Goal: Obtain resource: Obtain resource

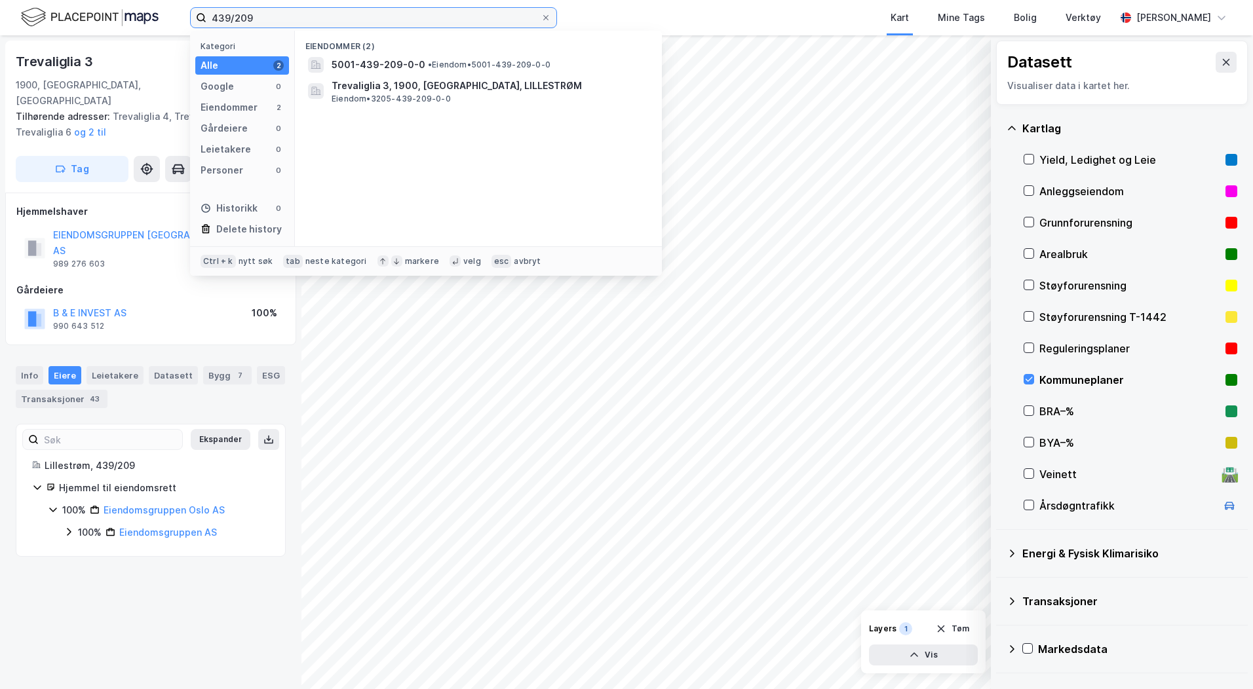
drag, startPoint x: 271, startPoint y: 24, endPoint x: 157, endPoint y: 23, distance: 114.0
click at [157, 23] on div "439/209 Kategori Alle 2 Google 0 Eiendommer 2 Gårdeiere 0 Leietakere 0 Personer…" at bounding box center [626, 17] width 1253 height 35
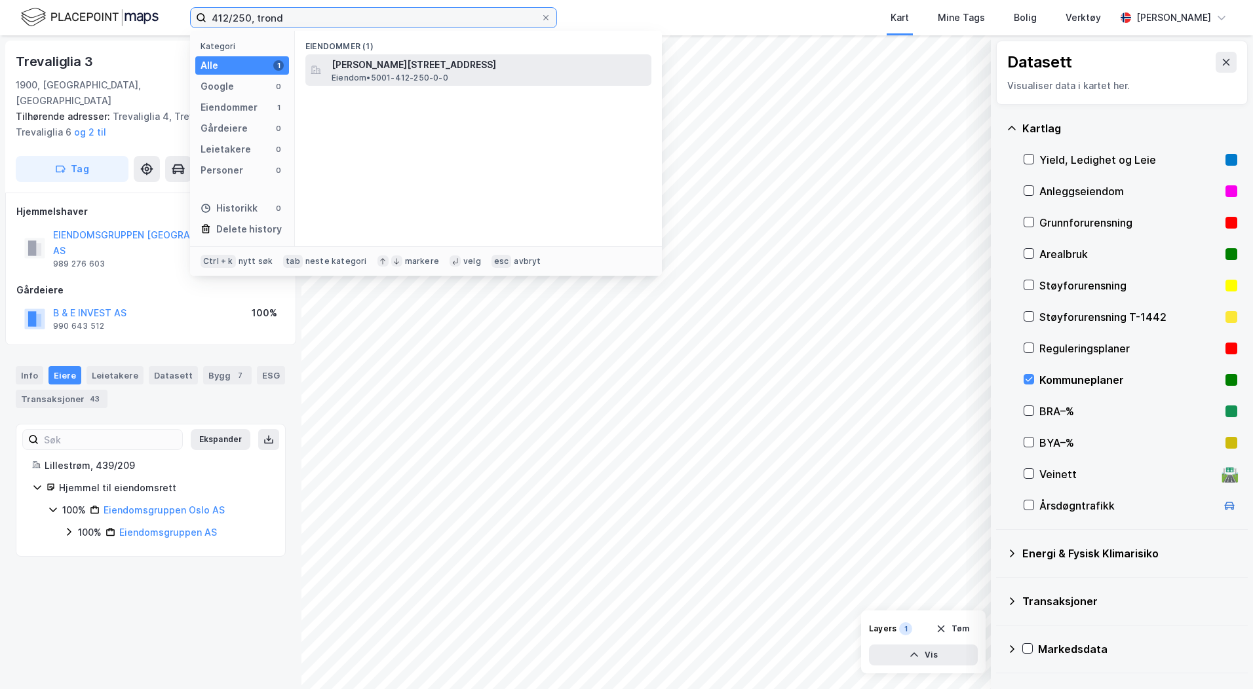
type input "412/250, trond"
click at [381, 65] on span "[PERSON_NAME][STREET_ADDRESS]" at bounding box center [489, 65] width 315 height 16
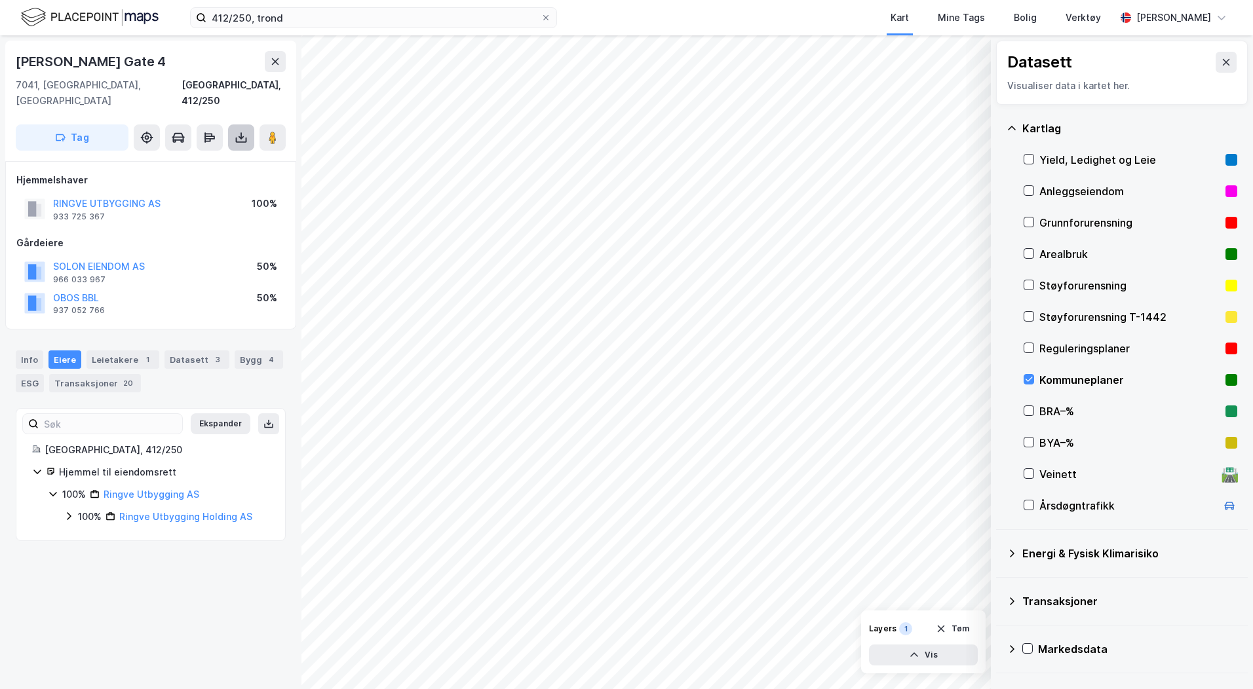
click at [240, 131] on icon at bounding box center [241, 137] width 13 height 13
click at [176, 159] on div "Last ned grunnbok" at bounding box center [176, 164] width 76 height 10
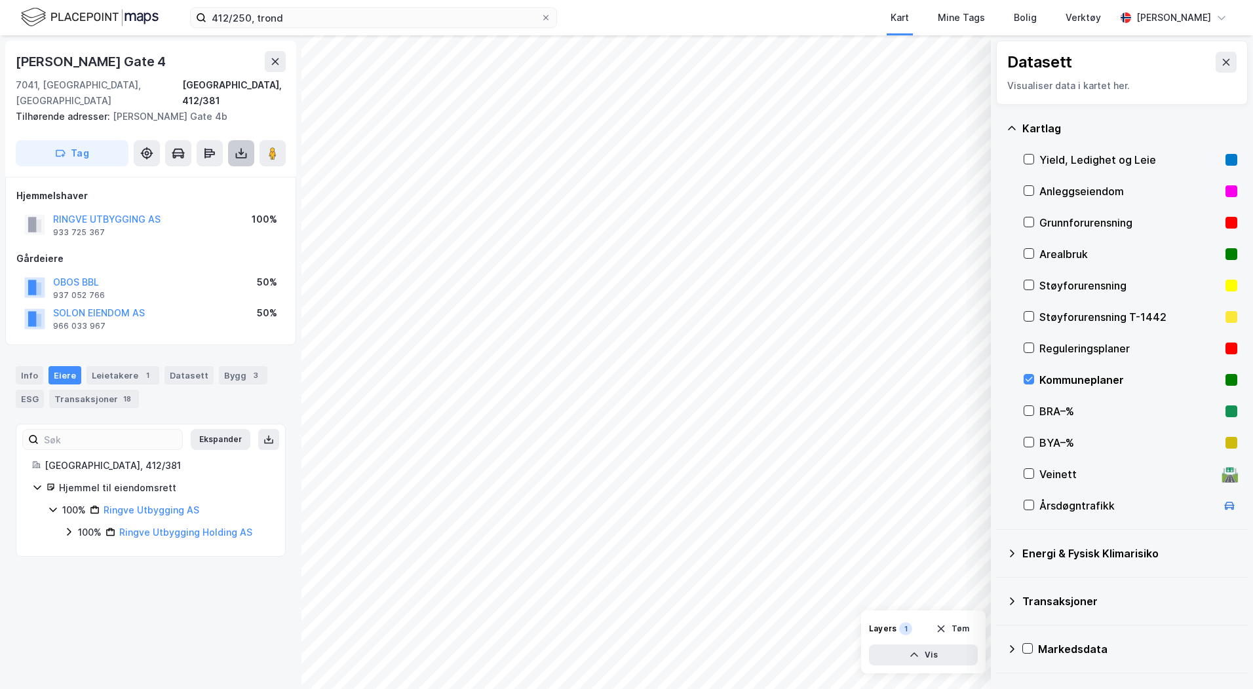
click at [240, 147] on icon at bounding box center [241, 153] width 13 height 13
click at [190, 169] on div "Last ned grunnbok" at bounding box center [185, 179] width 140 height 21
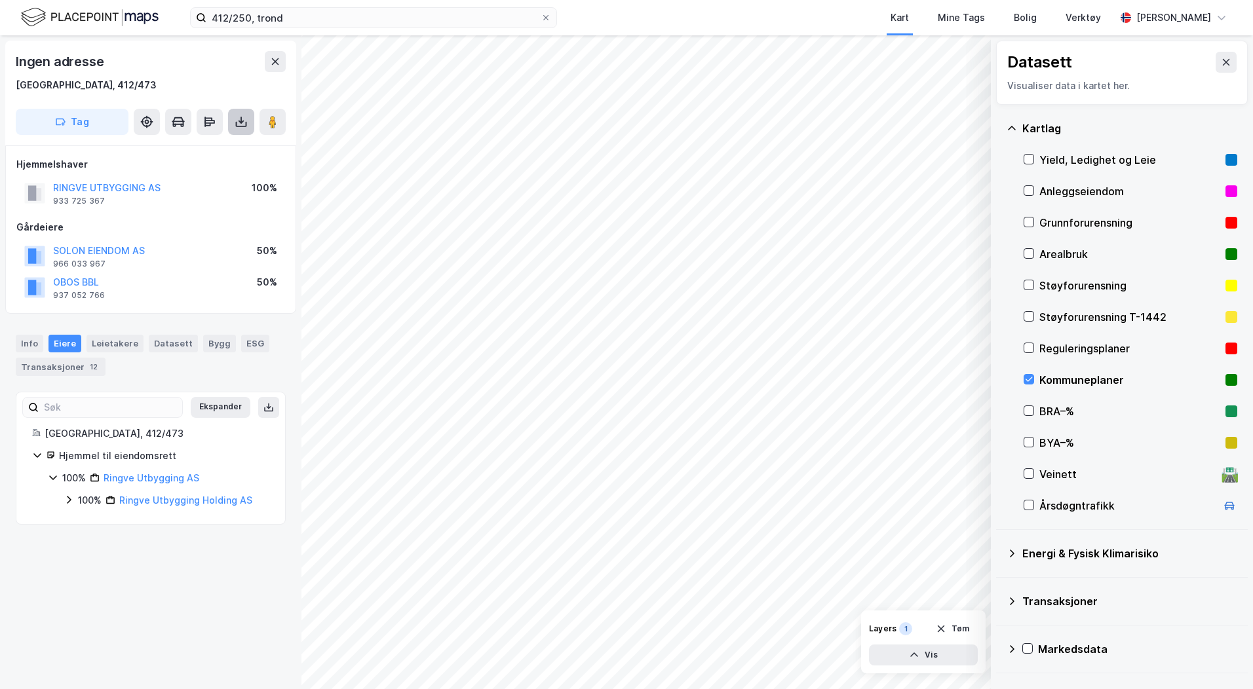
click at [242, 120] on icon at bounding box center [241, 121] width 13 height 13
click at [213, 147] on div "Last ned grunnbok" at bounding box center [176, 148] width 76 height 10
click at [1056, 346] on div "Reguleringsplaner" at bounding box center [1129, 349] width 181 height 16
click at [30, 346] on div "Info" at bounding box center [30, 343] width 28 height 17
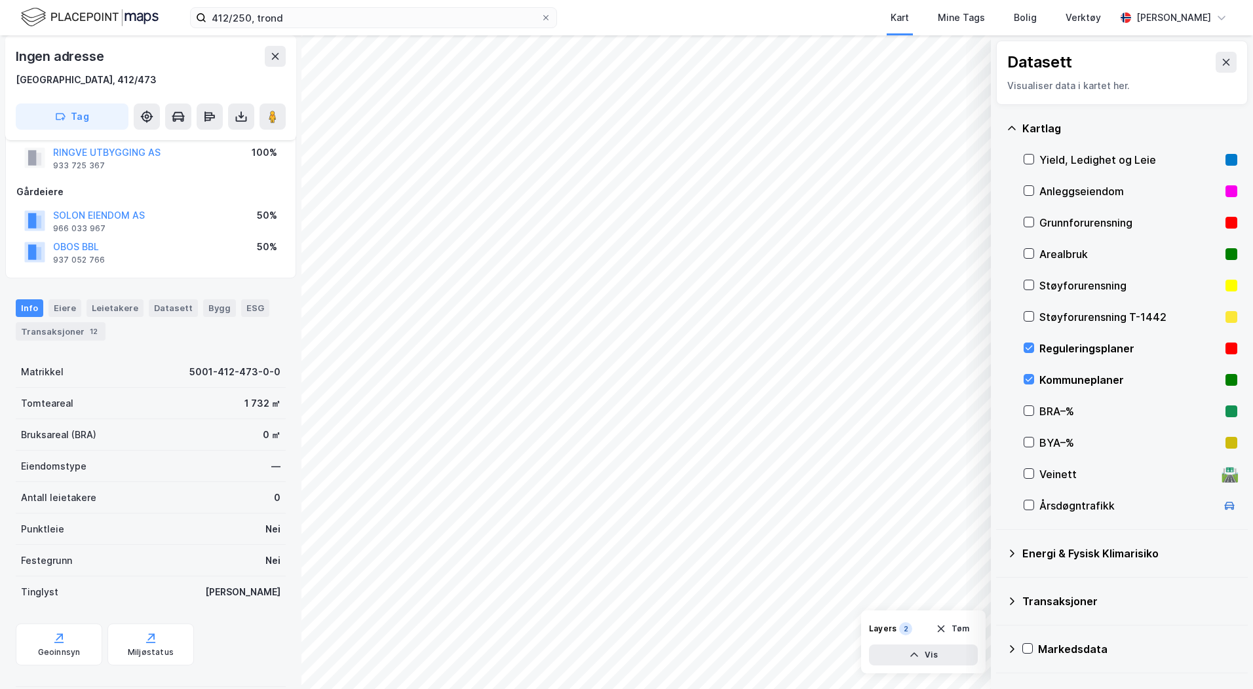
scroll to position [54, 0]
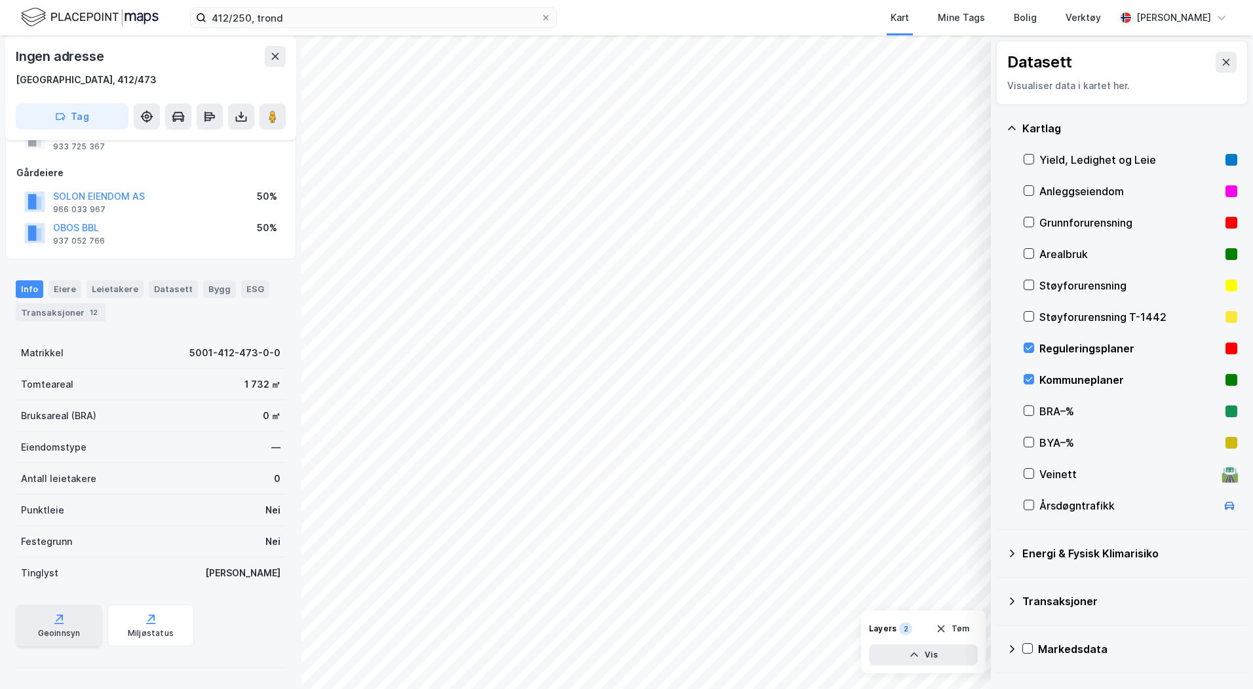
click at [66, 634] on div "Geoinnsyn" at bounding box center [59, 633] width 43 height 10
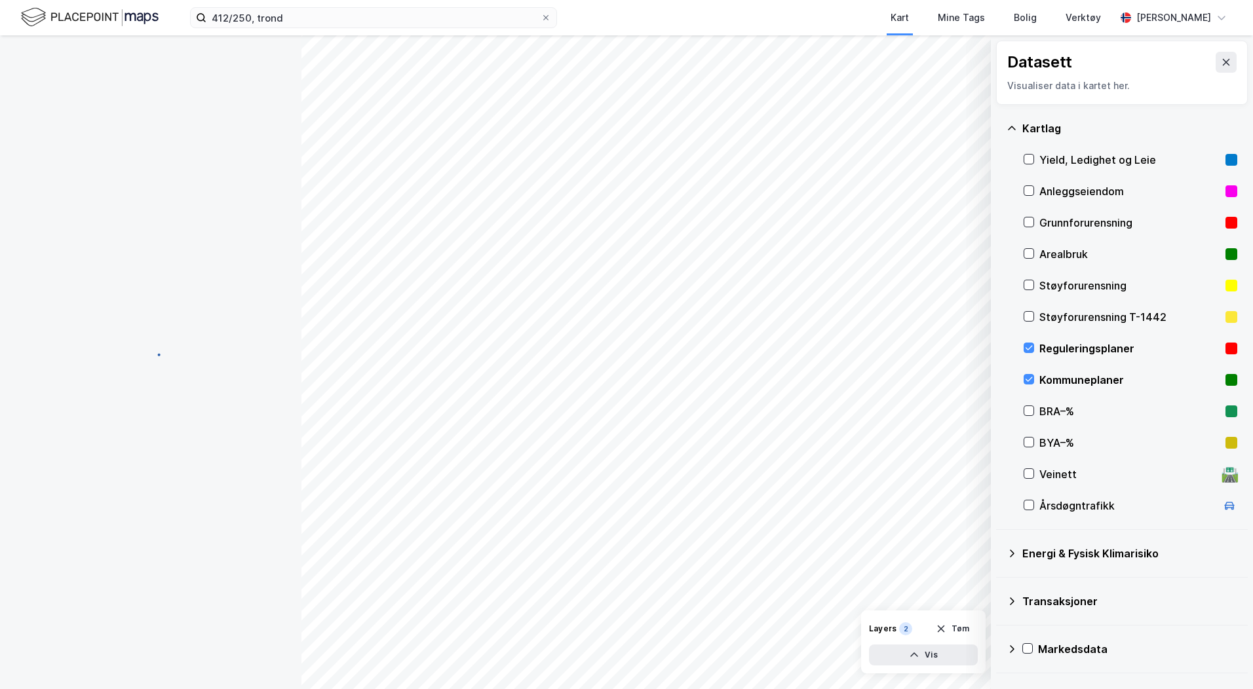
scroll to position [41, 0]
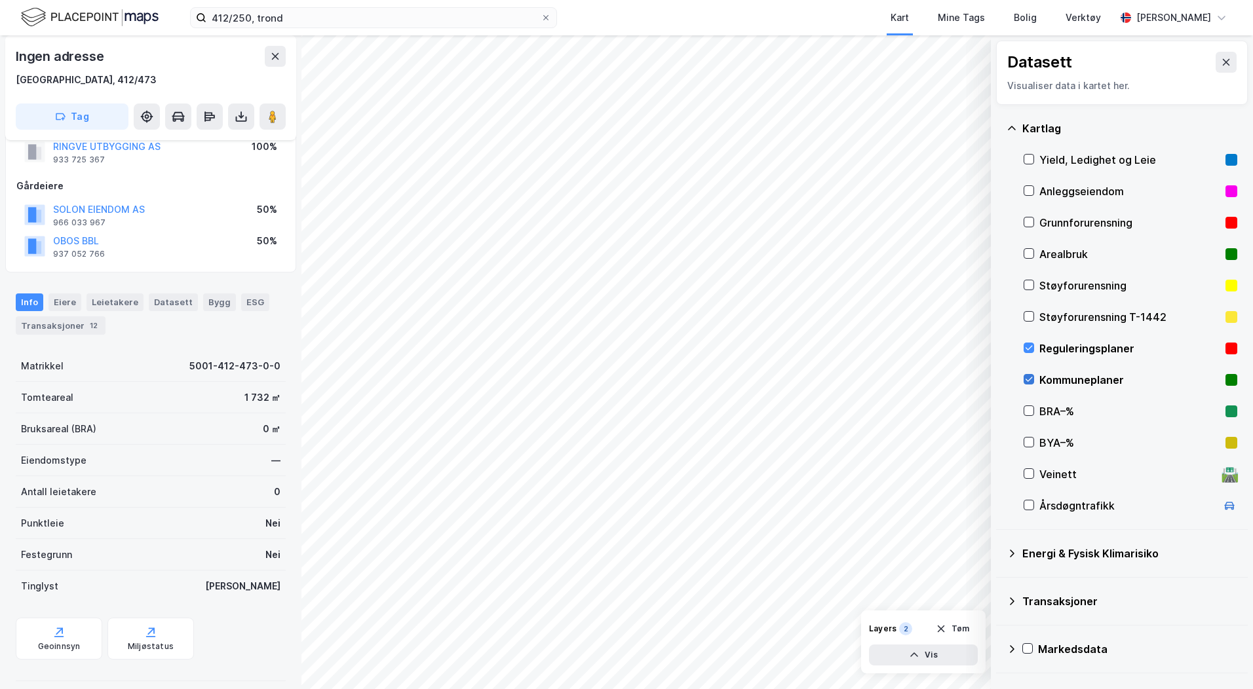
click at [1031, 378] on icon at bounding box center [1028, 379] width 9 height 9
click at [1030, 349] on icon at bounding box center [1028, 347] width 9 height 9
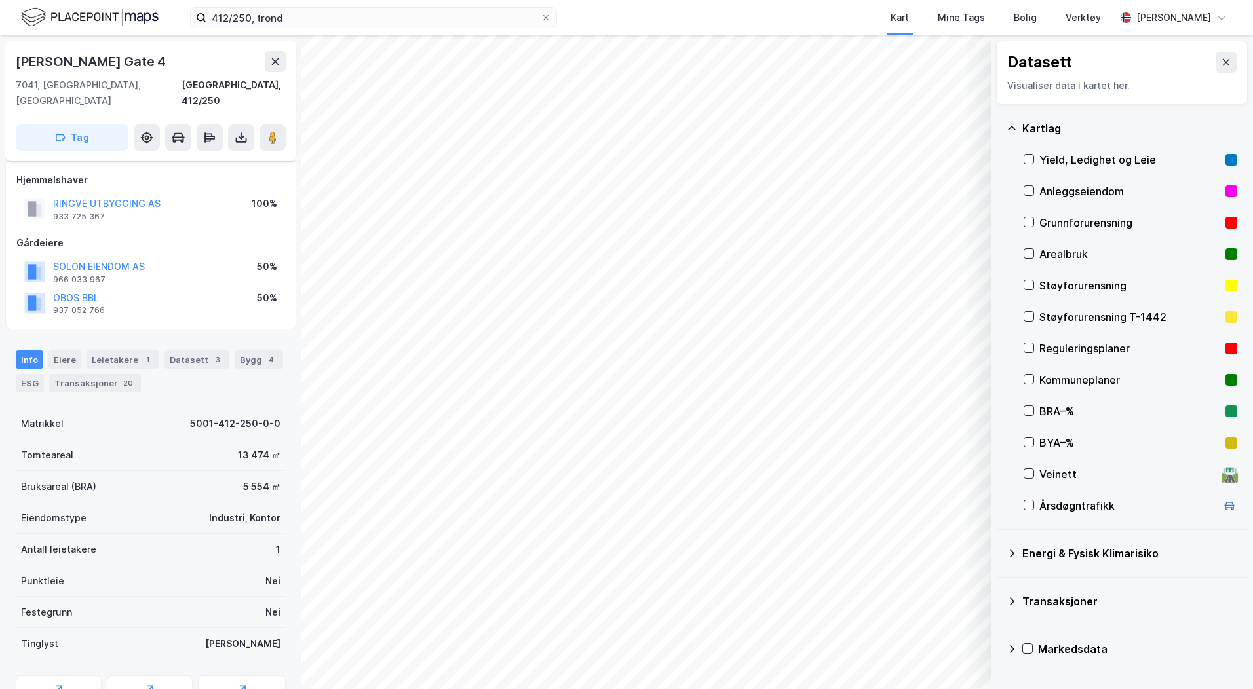
scroll to position [41, 0]
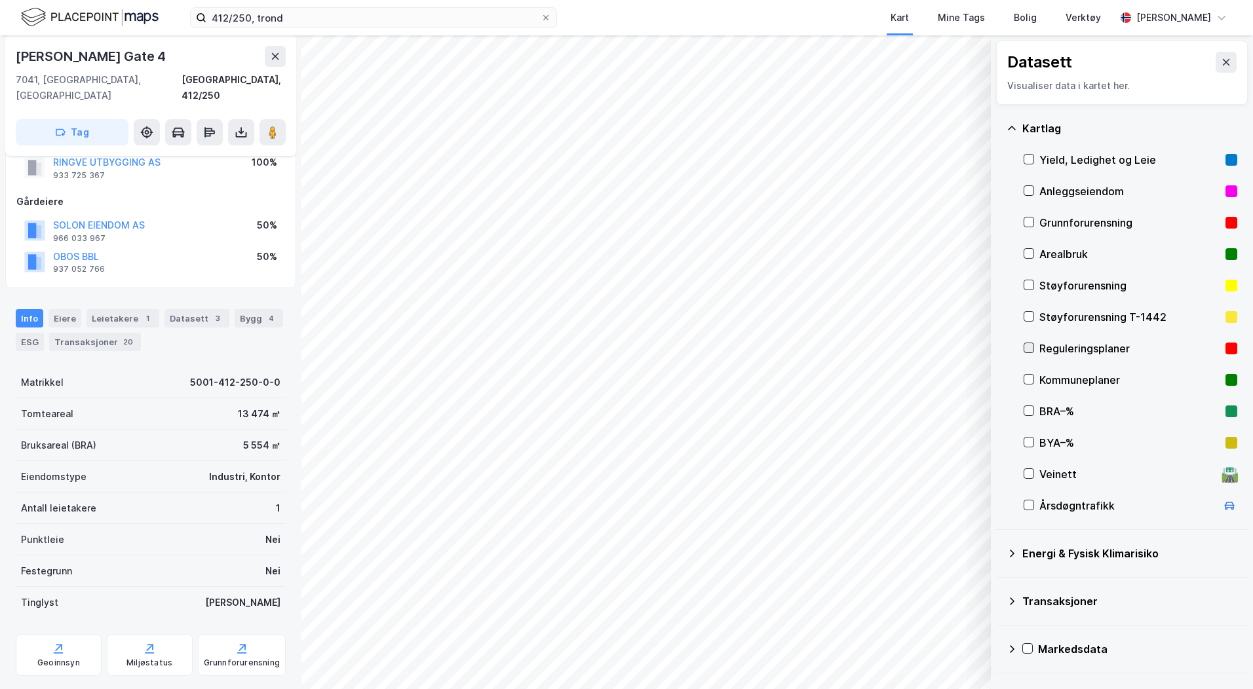
click at [1031, 347] on icon at bounding box center [1029, 348] width 7 height 5
